Goal: Task Accomplishment & Management: Complete application form

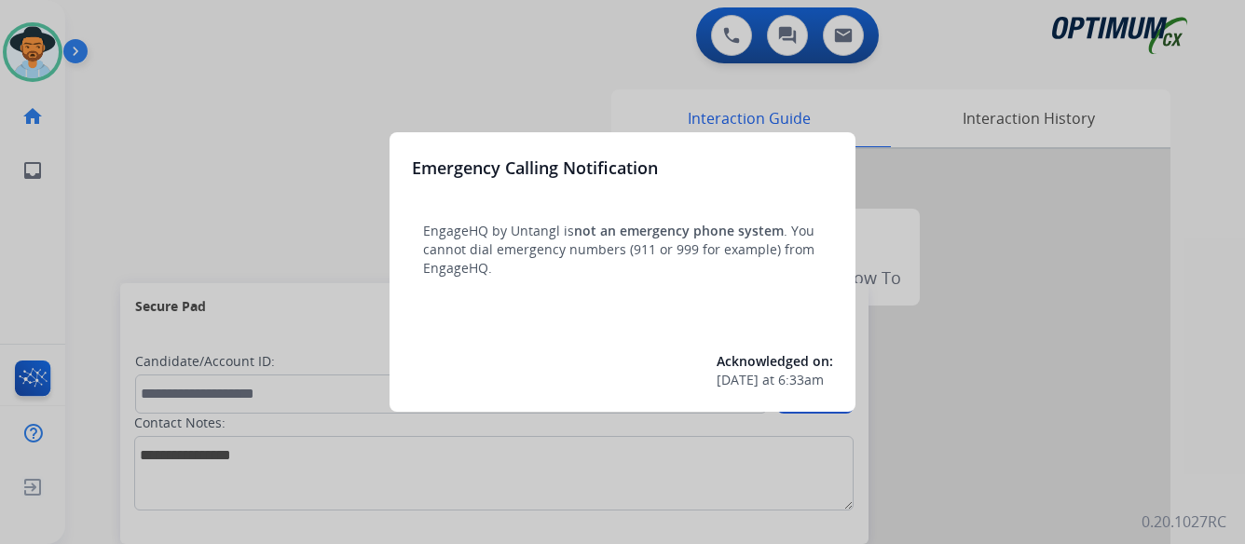
click at [1091, 352] on div at bounding box center [622, 272] width 1245 height 544
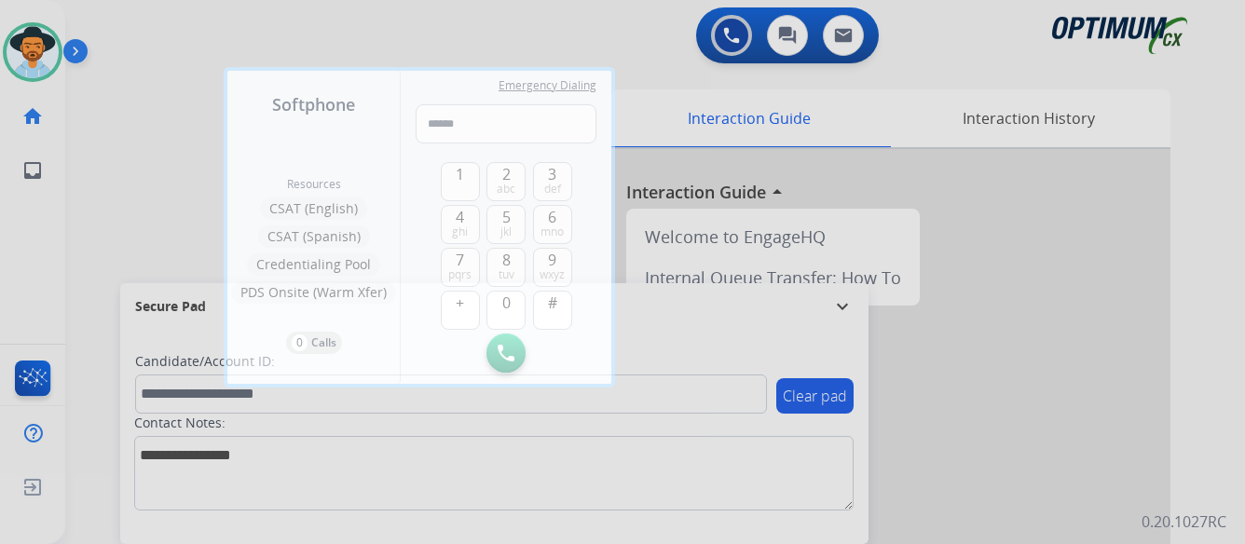
click at [1091, 352] on div at bounding box center [622, 272] width 1245 height 544
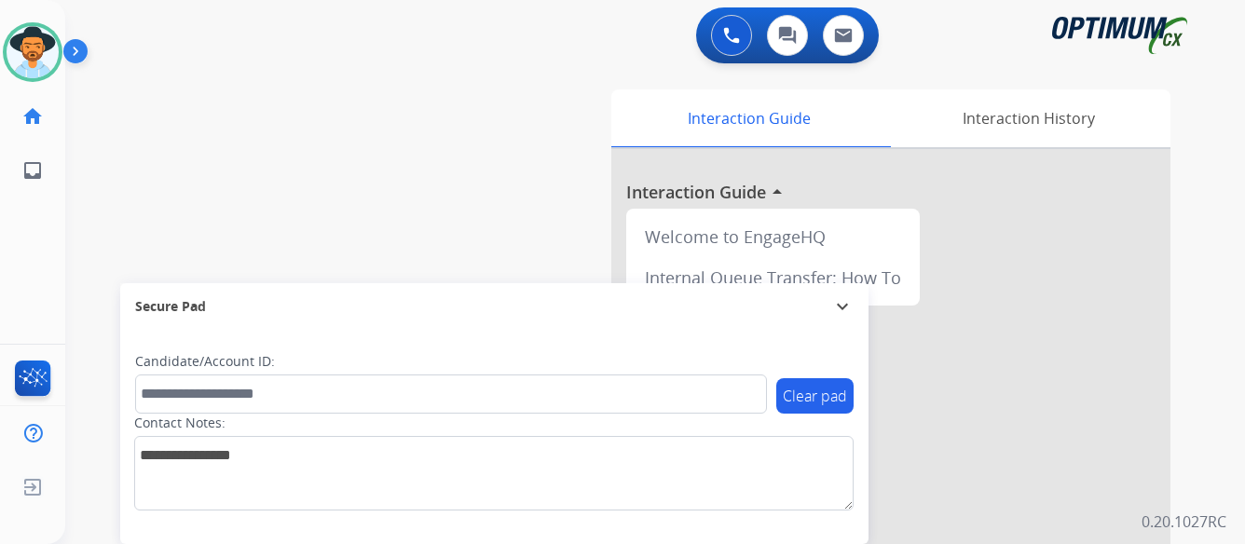
click at [75, 58] on img at bounding box center [79, 54] width 32 height 35
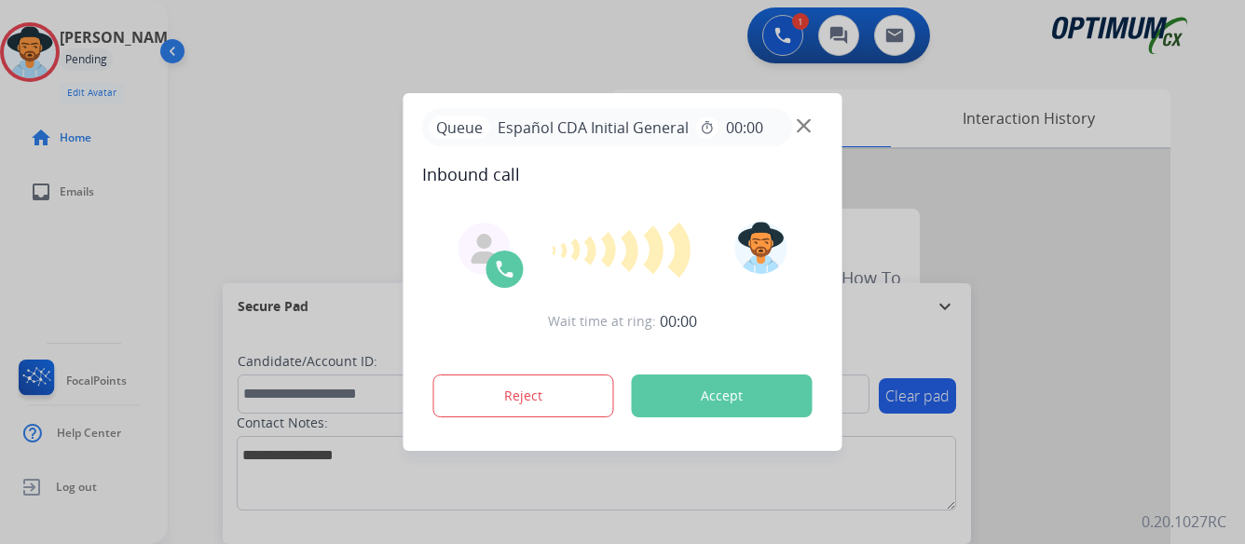
click at [755, 394] on button "Accept" at bounding box center [722, 396] width 181 height 43
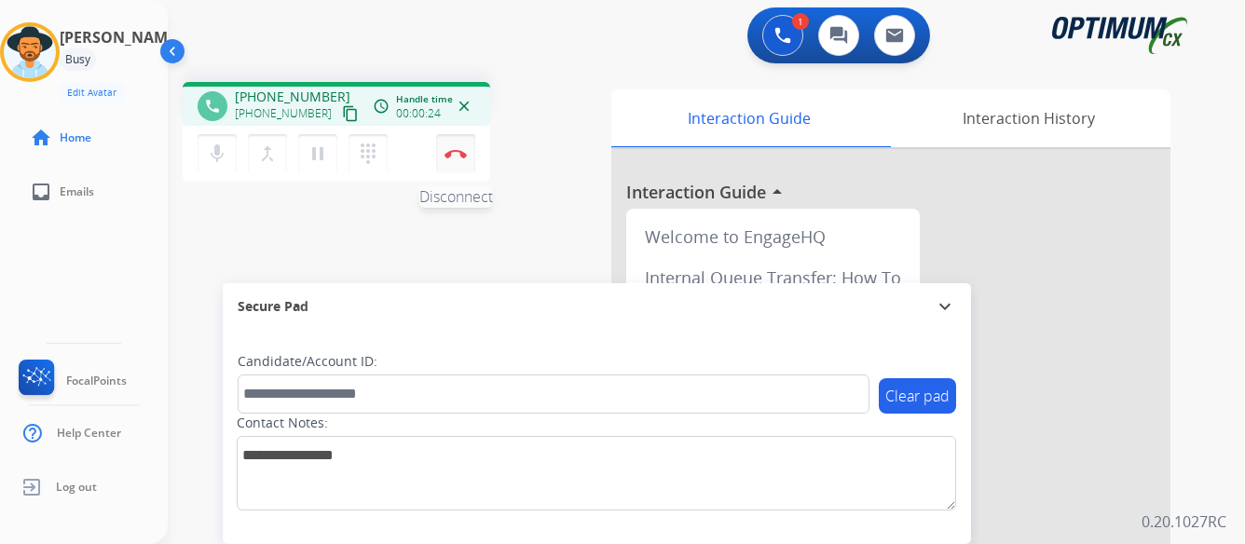
click at [454, 149] on img at bounding box center [456, 153] width 22 height 9
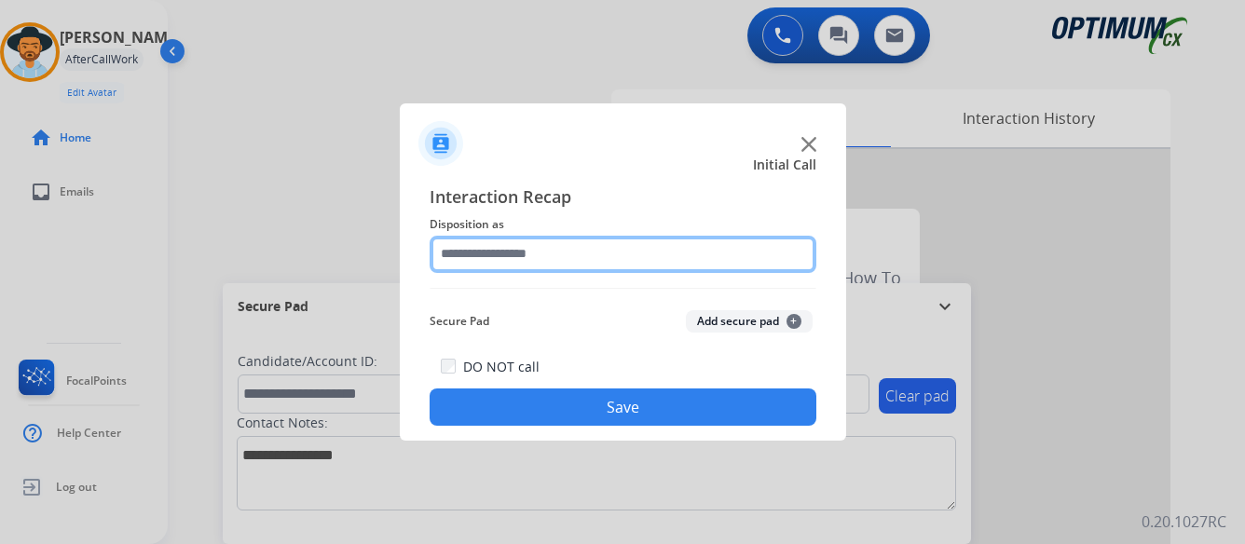
click at [519, 251] on input "text" at bounding box center [623, 254] width 387 height 37
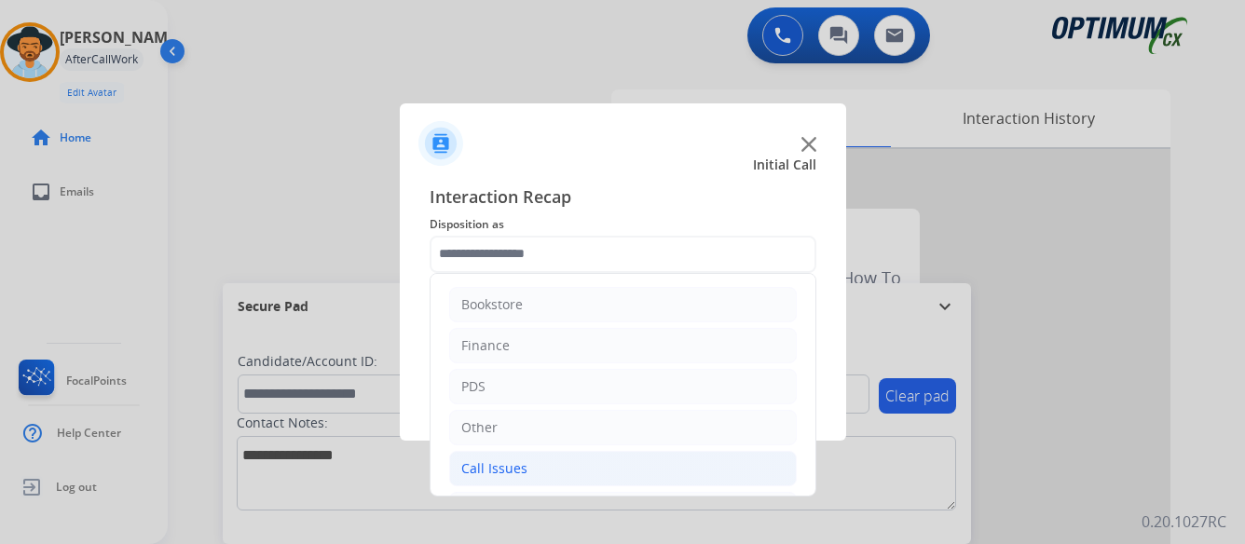
click at [494, 460] on div "Call Issues" at bounding box center [494, 469] width 66 height 19
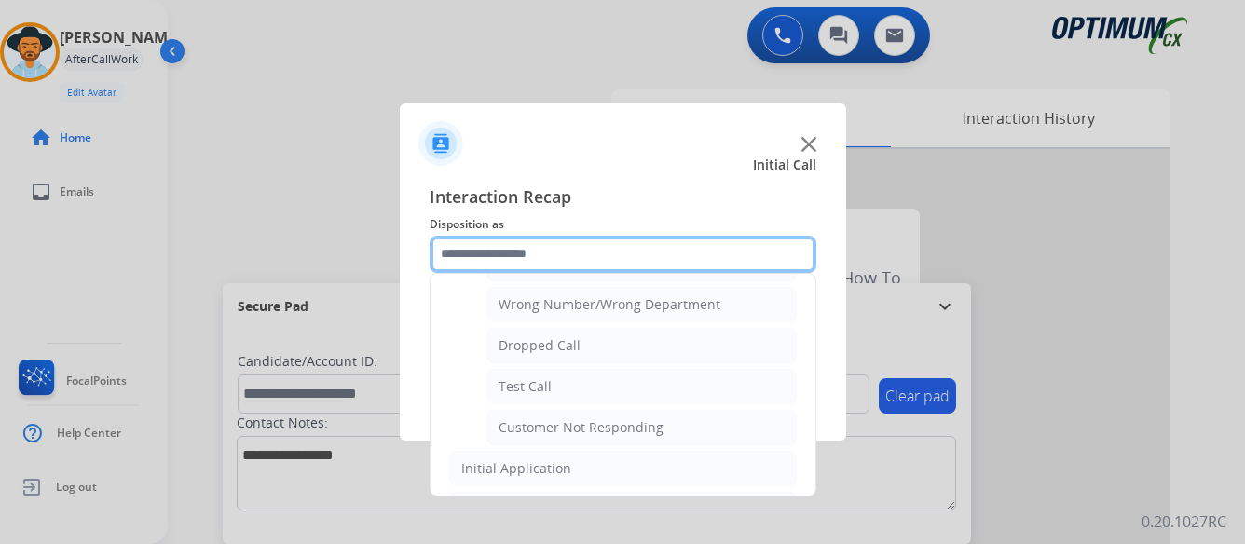
scroll to position [280, 0]
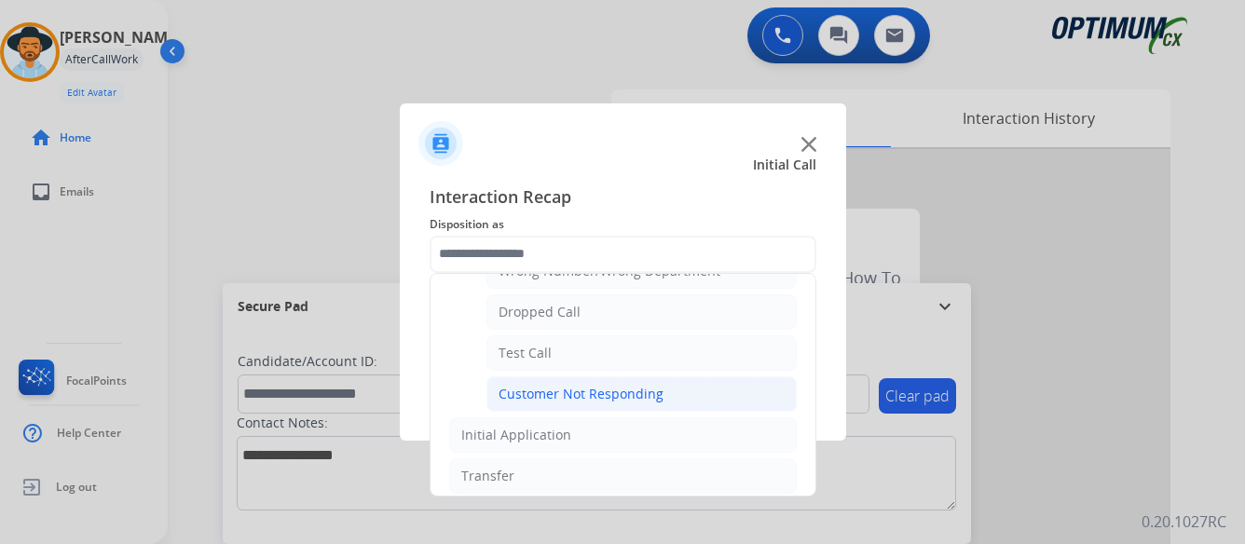
click at [604, 388] on div "Customer Not Responding" at bounding box center [581, 394] width 165 height 19
type input "**********"
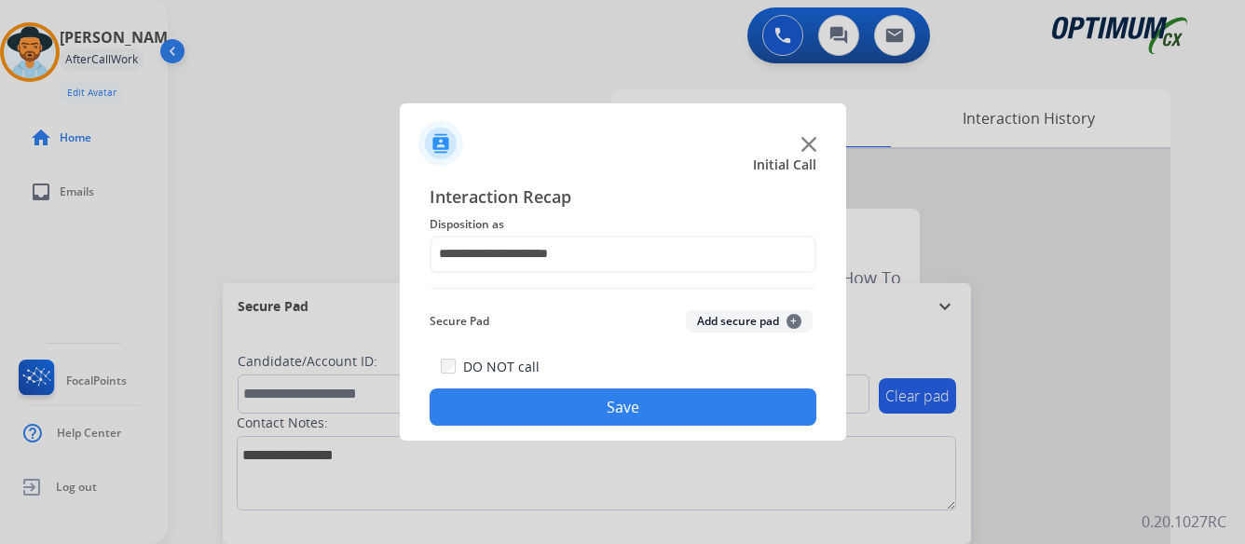
click at [618, 404] on button "Save" at bounding box center [623, 407] width 387 height 37
